Goal: Check status: Check status

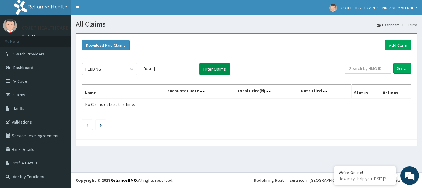
click at [210, 73] on button "Filter Claims" at bounding box center [214, 69] width 31 height 12
click at [118, 69] on div "PENDING" at bounding box center [103, 69] width 43 height 10
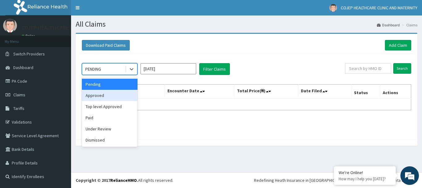
click at [111, 94] on div "Approved" at bounding box center [110, 95] width 56 height 11
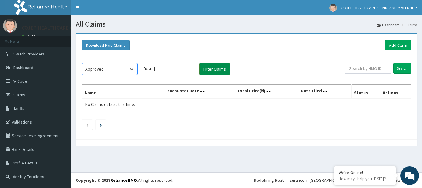
click at [207, 70] on button "Filter Claims" at bounding box center [214, 69] width 31 height 12
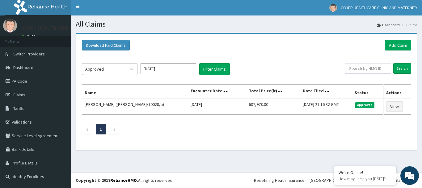
click at [109, 65] on div "Approved" at bounding box center [103, 69] width 43 height 10
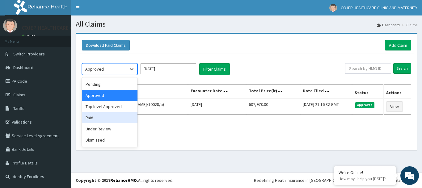
click at [104, 114] on div "Paid" at bounding box center [110, 117] width 56 height 11
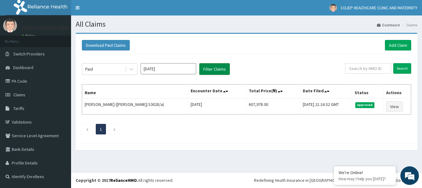
click at [208, 72] on button "Filter Claims" at bounding box center [214, 69] width 31 height 12
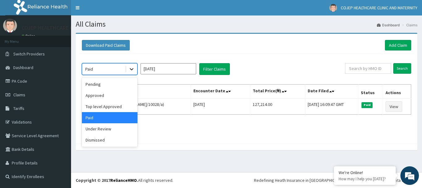
click at [131, 71] on icon at bounding box center [132, 69] width 6 height 6
click at [105, 125] on div "Under Review" at bounding box center [110, 128] width 56 height 11
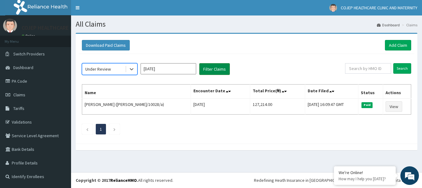
click at [213, 71] on button "Filter Claims" at bounding box center [214, 69] width 31 height 12
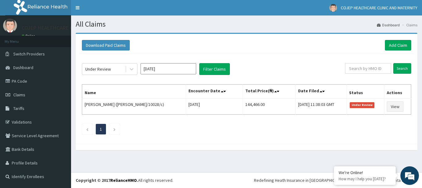
click at [162, 69] on input "[DATE]" at bounding box center [169, 68] width 56 height 11
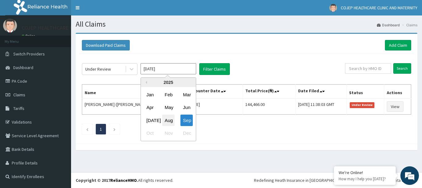
click at [168, 119] on div "Aug" at bounding box center [168, 119] width 12 height 11
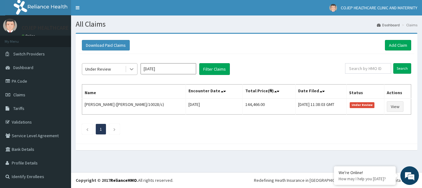
click at [126, 69] on div at bounding box center [131, 68] width 11 height 11
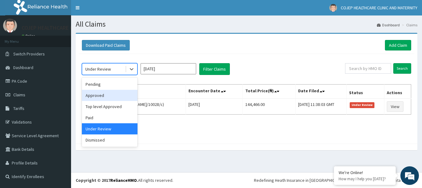
click at [109, 91] on div "Approved" at bounding box center [110, 95] width 56 height 11
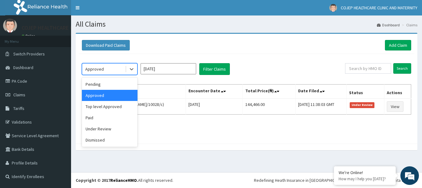
click at [119, 66] on div "Approved" at bounding box center [103, 69] width 43 height 10
click at [99, 119] on div "Paid" at bounding box center [110, 117] width 56 height 11
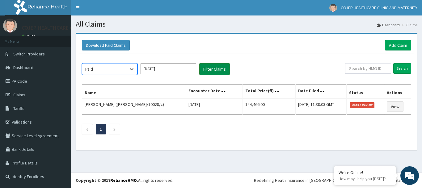
click at [217, 68] on button "Filter Claims" at bounding box center [214, 69] width 31 height 12
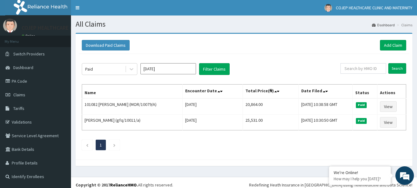
click at [164, 75] on div "Paid [DATE] Filter Claims Search Name Encounter Date Total Price(₦) Date Filed …" at bounding box center [244, 105] width 331 height 102
click at [163, 73] on input "[DATE]" at bounding box center [169, 68] width 56 height 11
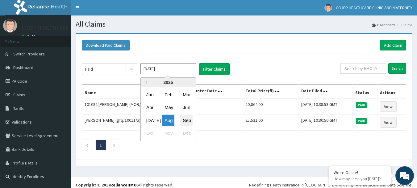
click at [187, 118] on div "Sep" at bounding box center [186, 119] width 12 height 11
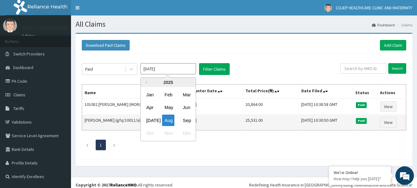
type input "[DATE]"
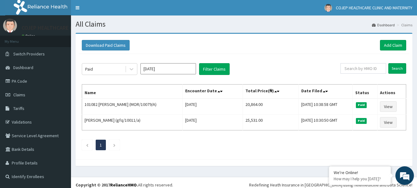
click at [169, 71] on input "[DATE]" at bounding box center [169, 68] width 56 height 11
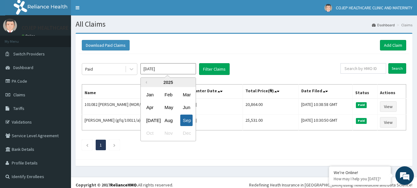
click at [186, 120] on div "Sep" at bounding box center [186, 119] width 12 height 11
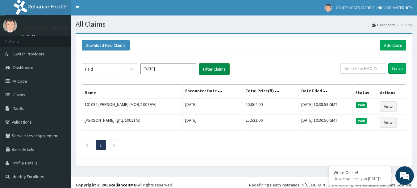
click at [220, 70] on button "Filter Claims" at bounding box center [214, 69] width 31 height 12
click at [217, 69] on button "Filter Claims" at bounding box center [214, 69] width 31 height 12
click at [214, 70] on button "Filter Claims" at bounding box center [214, 69] width 31 height 12
